Goal: Task Accomplishment & Management: Manage account settings

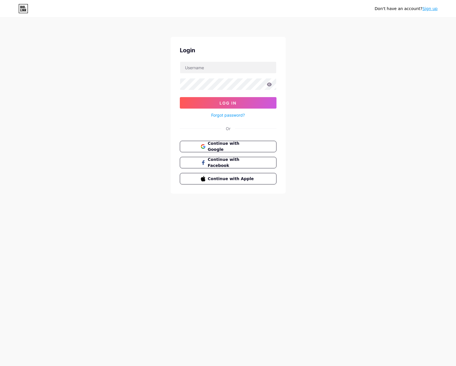
click at [218, 76] on form "Log In Forgot password?" at bounding box center [228, 90] width 97 height 57
click at [218, 70] on input "text" at bounding box center [228, 68] width 96 height 12
type input "[EMAIL_ADDRESS][DOMAIN_NAME]"
click at [210, 92] on form "[EMAIL_ADDRESS][DOMAIN_NAME] Log In Forgot password?" at bounding box center [228, 90] width 97 height 57
click at [227, 108] on button "Log In" at bounding box center [228, 103] width 97 height 12
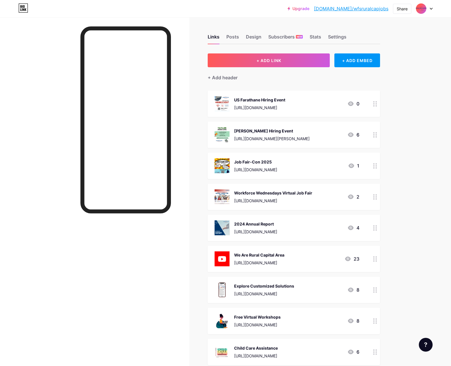
click at [286, 101] on div "US Farathane Hiring Event" at bounding box center [259, 100] width 51 height 6
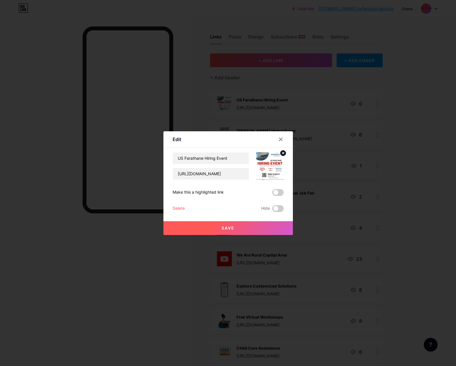
click at [284, 135] on div at bounding box center [283, 139] width 17 height 10
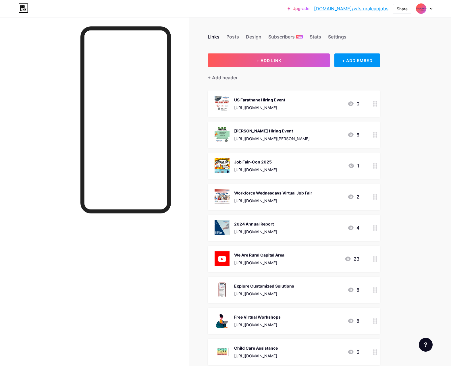
click at [374, 105] on div at bounding box center [376, 104] width 10 height 26
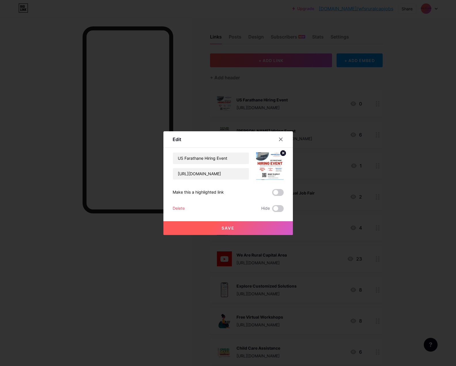
click at [178, 209] on div "Delete" at bounding box center [179, 208] width 12 height 7
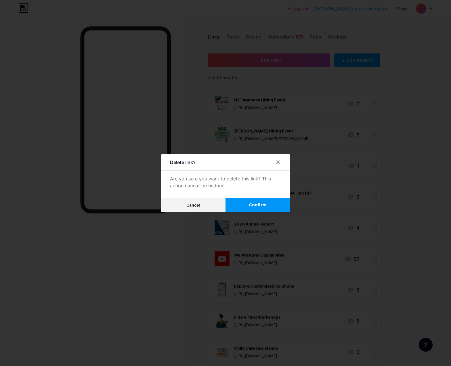
click at [263, 199] on button "Confirm" at bounding box center [258, 205] width 65 height 14
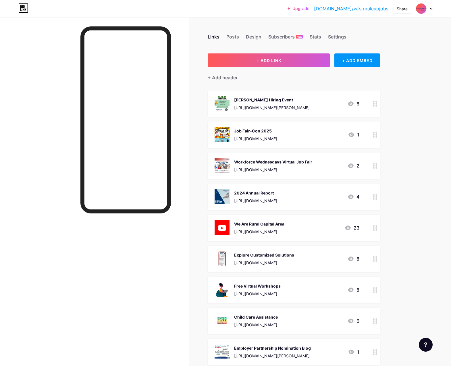
click at [277, 133] on div "Job Fair-Con 2025" at bounding box center [255, 131] width 43 height 6
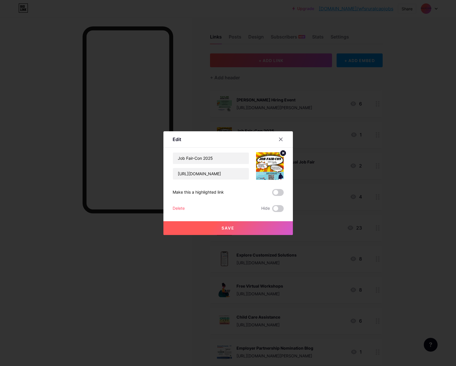
drag, startPoint x: 250, startPoint y: 232, endPoint x: 174, endPoint y: 206, distance: 80.3
click at [174, 206] on div "Job Fair-Con 2025 [URL][DOMAIN_NAME] Make this a highlighted link Delete Hide S…" at bounding box center [228, 182] width 111 height 60
click at [174, 206] on div "Delete" at bounding box center [179, 208] width 12 height 7
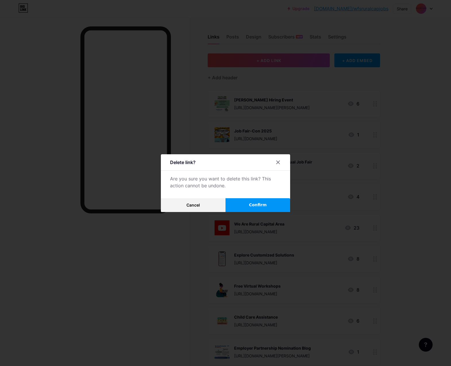
click at [271, 203] on button "Confirm" at bounding box center [258, 205] width 65 height 14
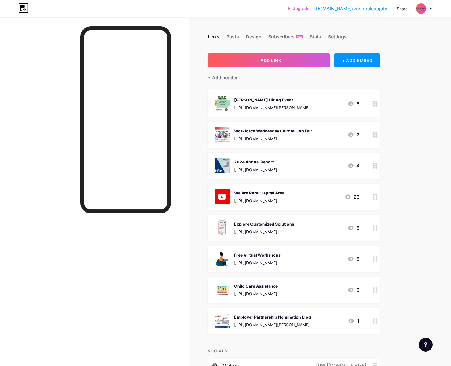
click at [351, 104] on icon at bounding box center [351, 104] width 6 height 5
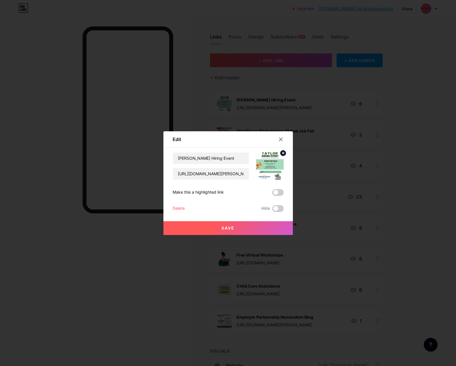
click at [177, 206] on div "Delete" at bounding box center [179, 208] width 12 height 7
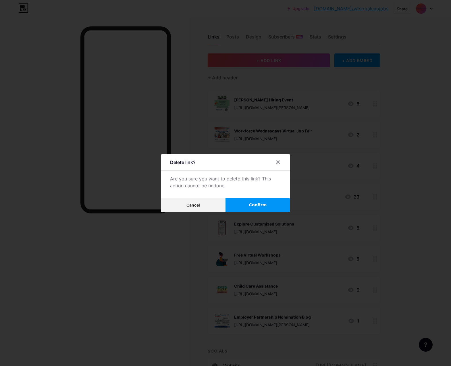
click at [250, 208] on button "Confirm" at bounding box center [258, 205] width 65 height 14
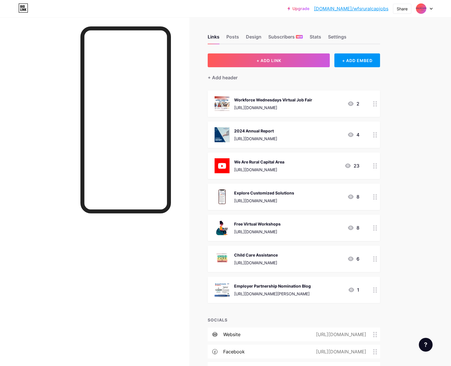
click at [280, 107] on div "[URL][DOMAIN_NAME]" at bounding box center [273, 108] width 78 height 6
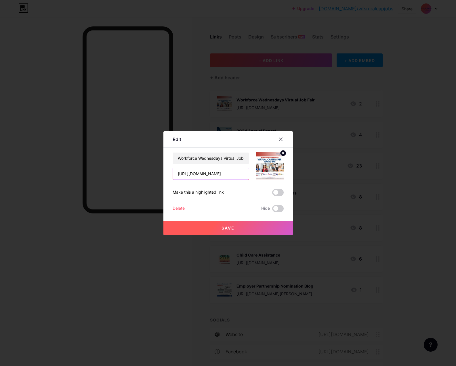
click at [218, 171] on input "[URL][DOMAIN_NAME]" at bounding box center [211, 174] width 76 height 12
click at [279, 136] on div at bounding box center [280, 139] width 10 height 10
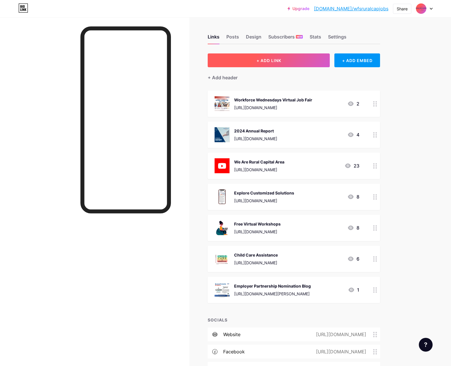
click at [251, 64] on button "+ ADD LINK" at bounding box center [269, 60] width 122 height 14
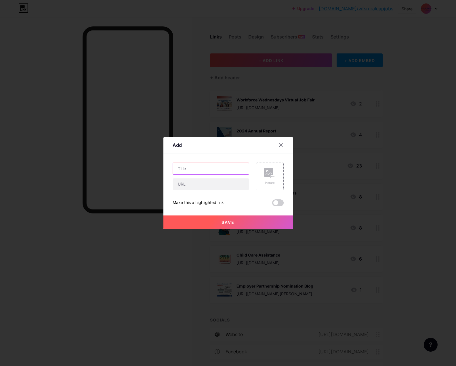
click at [205, 168] on input "text" at bounding box center [211, 169] width 76 height 12
click at [205, 170] on input "text" at bounding box center [211, 169] width 76 height 12
paste input "2025 Community and Veterans Job Fair"
type input "2025 Community and Veterans Job Fair"
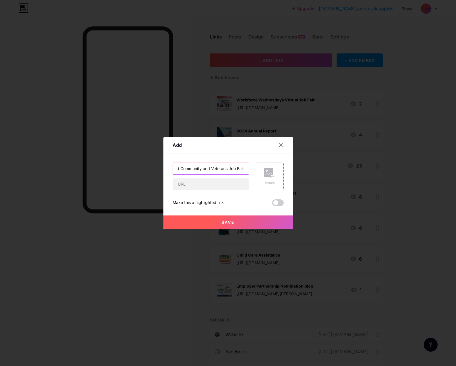
scroll to position [0, 0]
click at [202, 183] on input "text" at bounding box center [211, 185] width 76 height 12
paste input "[URL][DOMAIN_NAME]"
type input "[URL][DOMAIN_NAME]"
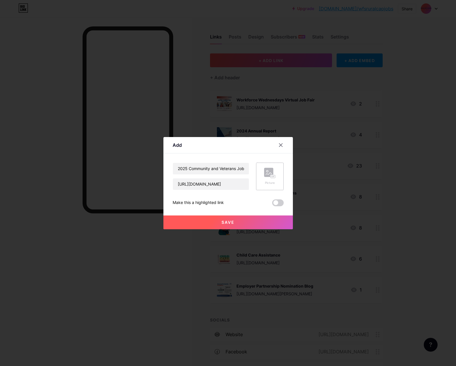
scroll to position [0, 0]
click at [267, 175] on rect at bounding box center [268, 172] width 9 height 9
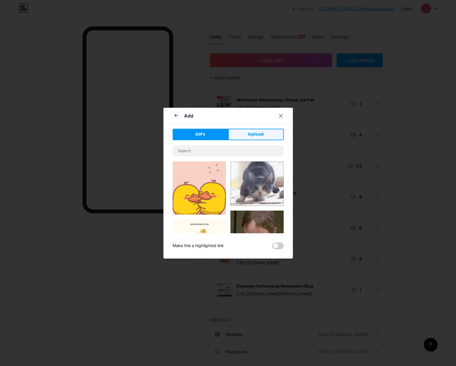
click at [250, 138] on button "Upload" at bounding box center [255, 135] width 55 height 12
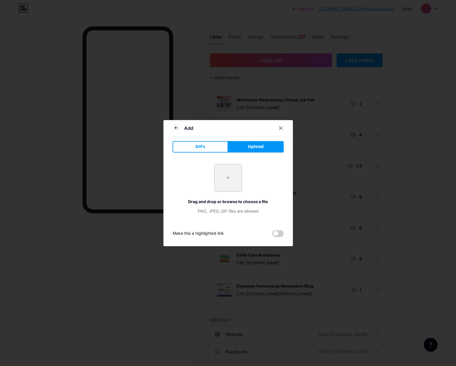
click at [230, 187] on input "file" at bounding box center [228, 177] width 27 height 27
type input "C:\fakepath\2025 9.4 Georgetown Community & Veterans Job Fair Flyer PNG (1).png"
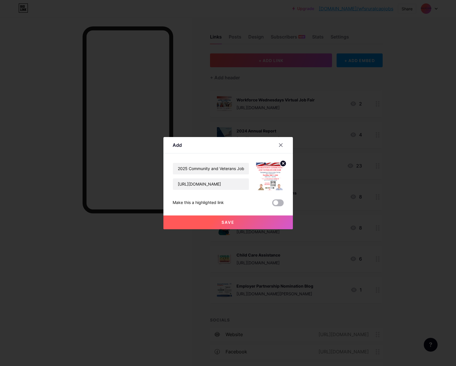
click at [272, 203] on span at bounding box center [278, 203] width 12 height 7
click at [272, 204] on input "checkbox" at bounding box center [272, 204] width 0 height 0
click at [277, 143] on div at bounding box center [280, 145] width 10 height 10
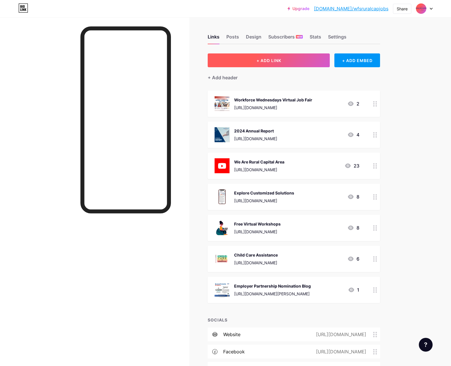
click at [293, 61] on button "+ ADD LINK" at bounding box center [269, 60] width 122 height 14
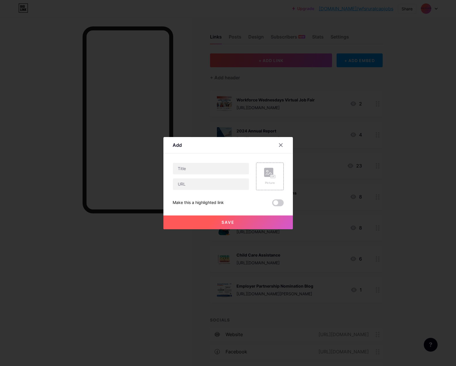
click at [245, 224] on button "Save" at bounding box center [227, 223] width 129 height 14
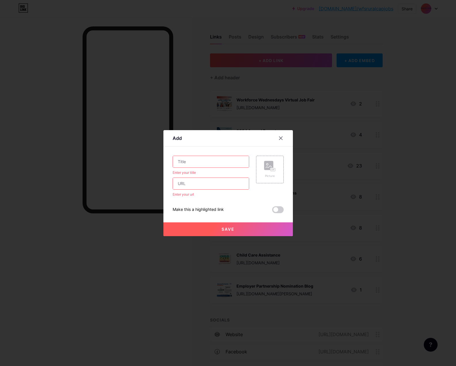
click at [212, 157] on input "text" at bounding box center [211, 162] width 76 height 12
paste input "[URL][DOMAIN_NAME]"
click at [207, 187] on input "[URL][DOMAIN_NAME]" at bounding box center [211, 184] width 76 height 12
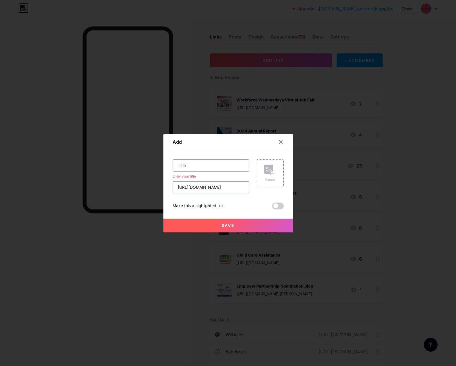
paste input "2025 Community and Veterans Job Fair"
type input "[URL][DOMAIN_NAME]"
click at [216, 171] on input "text" at bounding box center [211, 166] width 76 height 12
paste input "2025 Community and Veterans Job Fair"
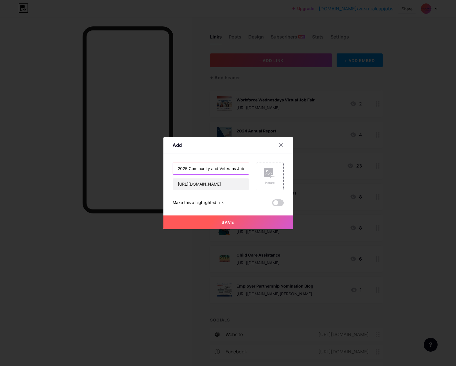
scroll to position [0, 10]
type input "2025 Community and Veterans Job Fair"
click at [267, 177] on rect at bounding box center [268, 172] width 9 height 9
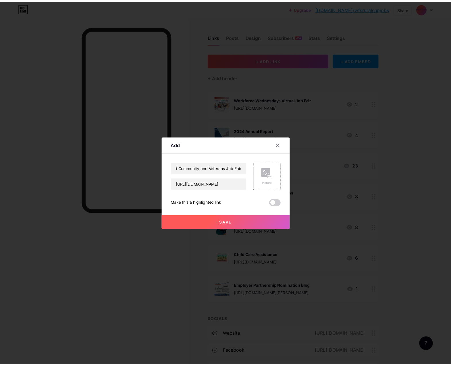
scroll to position [0, 0]
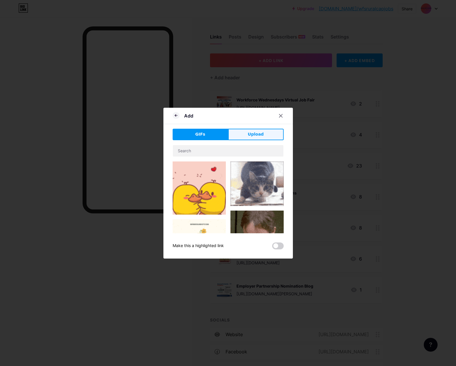
click at [244, 132] on button "Upload" at bounding box center [255, 135] width 55 height 12
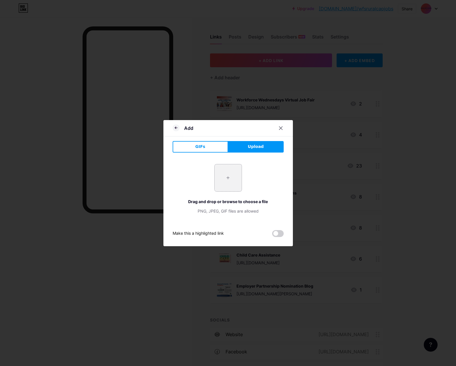
click at [222, 180] on input "file" at bounding box center [228, 177] width 27 height 27
type input "C:\fakepath\2025 9.4 Georgetown Community & Veterans Job Fair Flyer PNG (1).png"
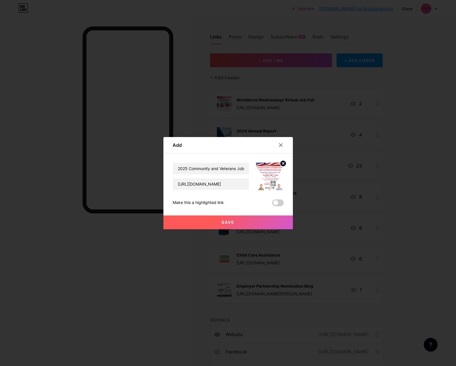
click at [213, 220] on button "Save" at bounding box center [227, 223] width 129 height 14
